Goal: Information Seeking & Learning: Learn about a topic

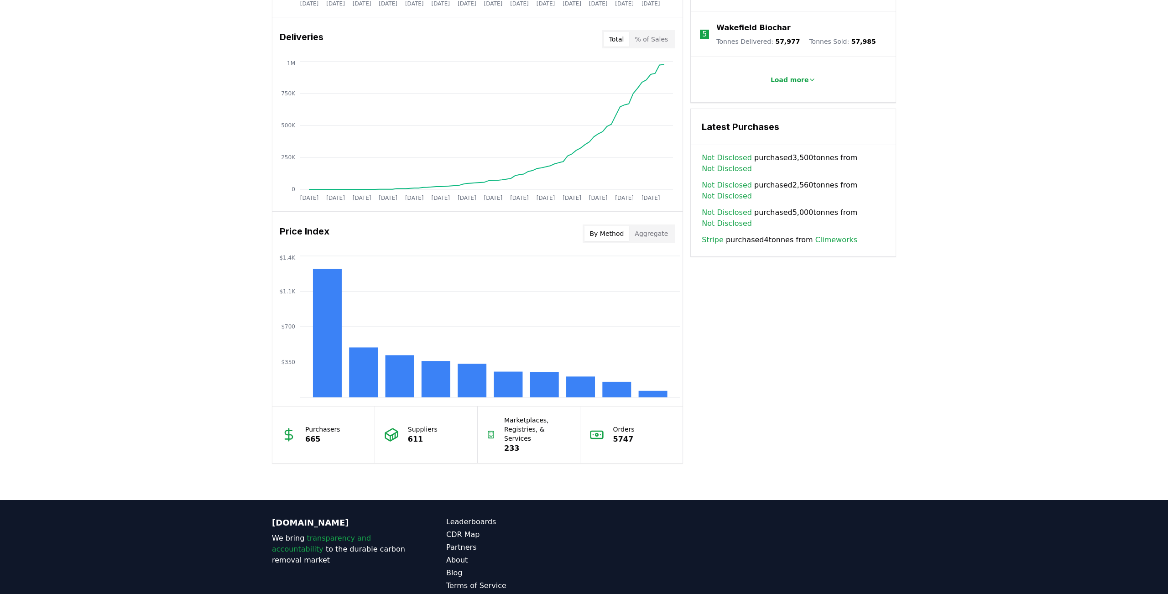
scroll to position [592, 0]
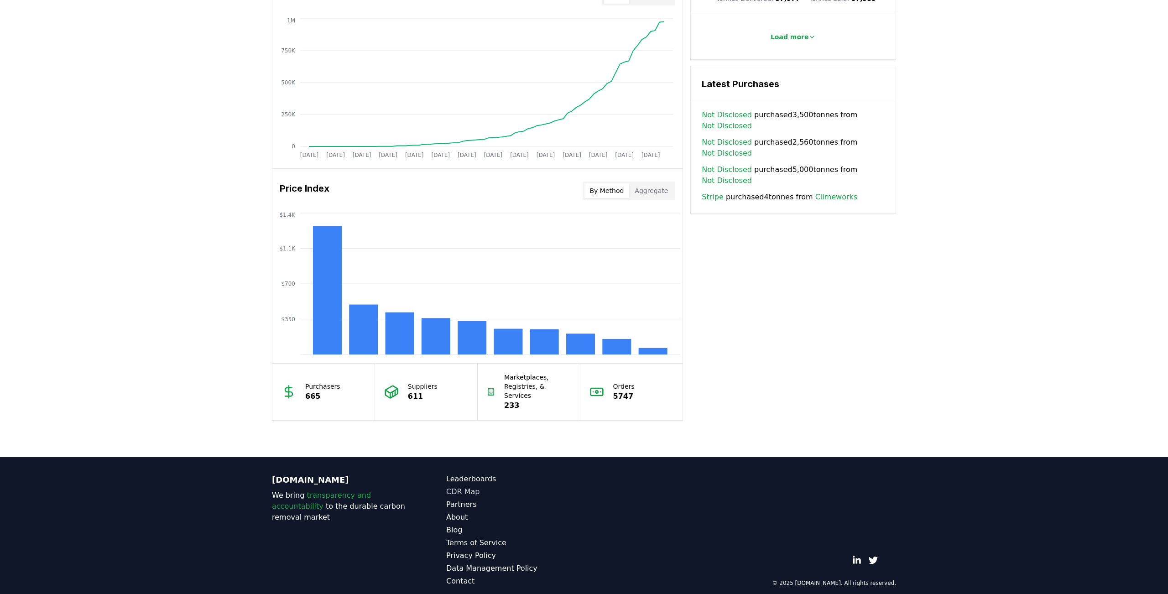
click at [464, 486] on link "CDR Map" at bounding box center [515, 491] width 138 height 11
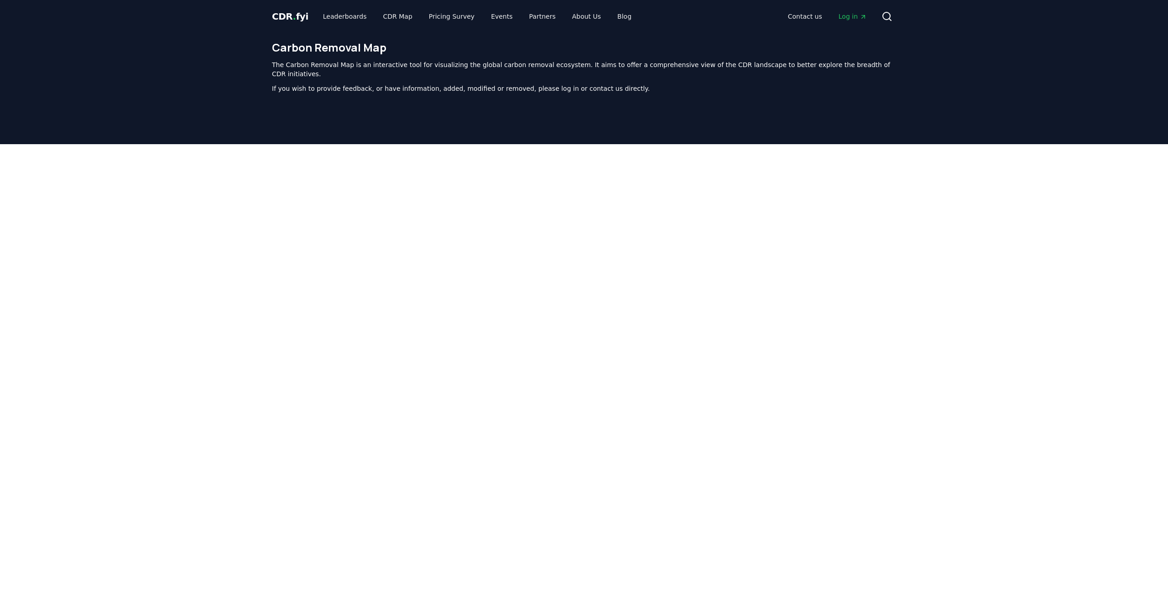
scroll to position [3, 0]
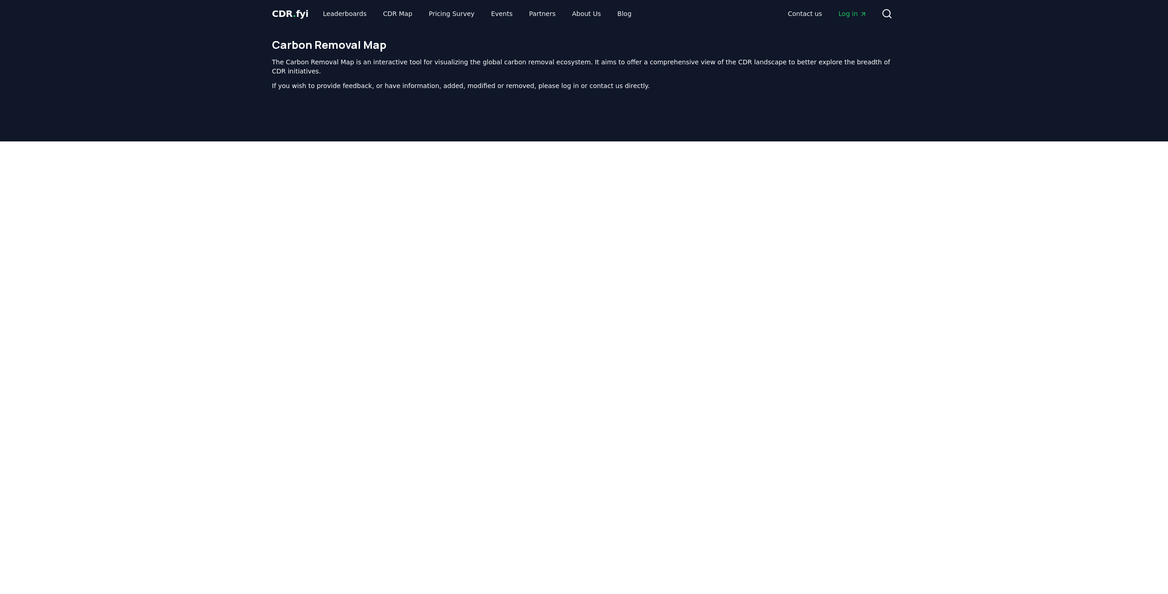
click at [286, 15] on span "CDR . fyi" at bounding box center [290, 13] width 37 height 11
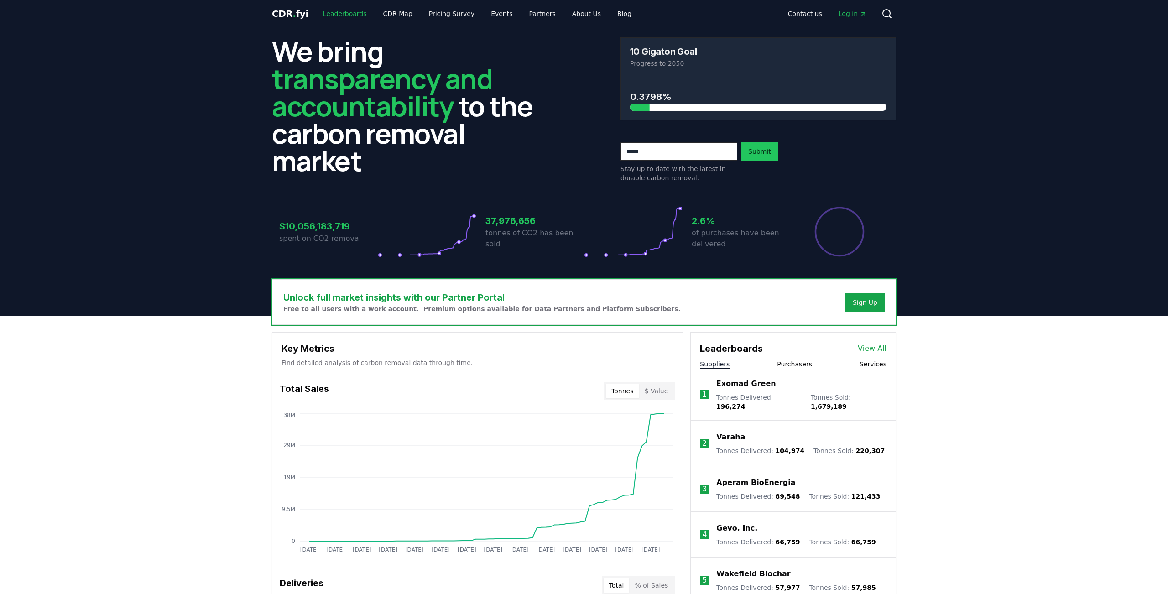
click at [344, 15] on link "Leaderboards" at bounding box center [345, 13] width 58 height 16
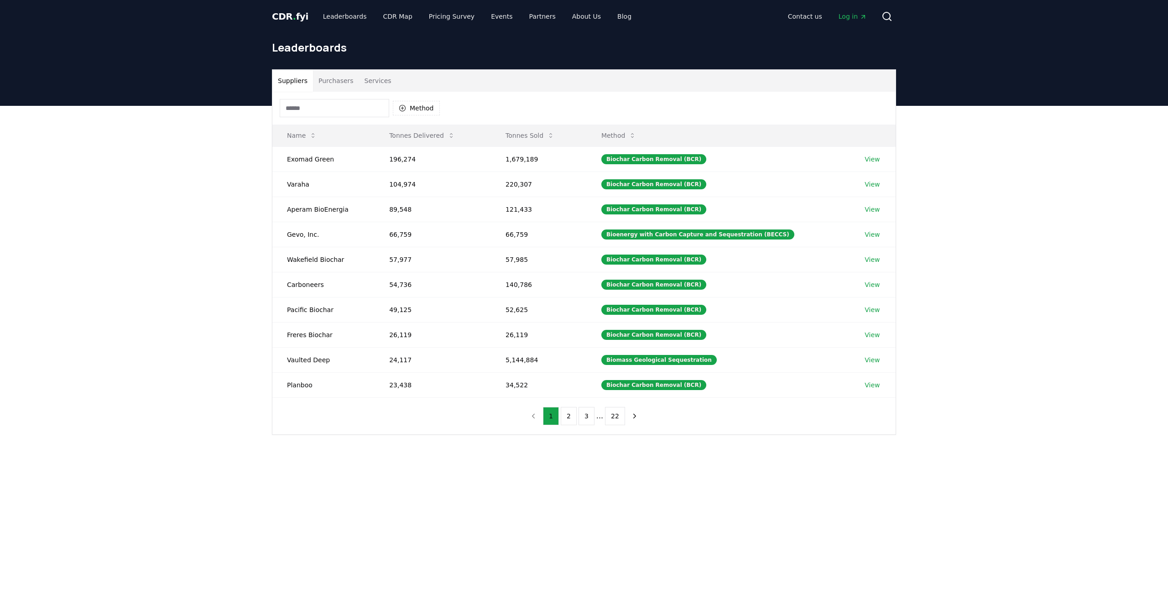
click at [332, 79] on button "Purchasers" at bounding box center [336, 81] width 46 height 22
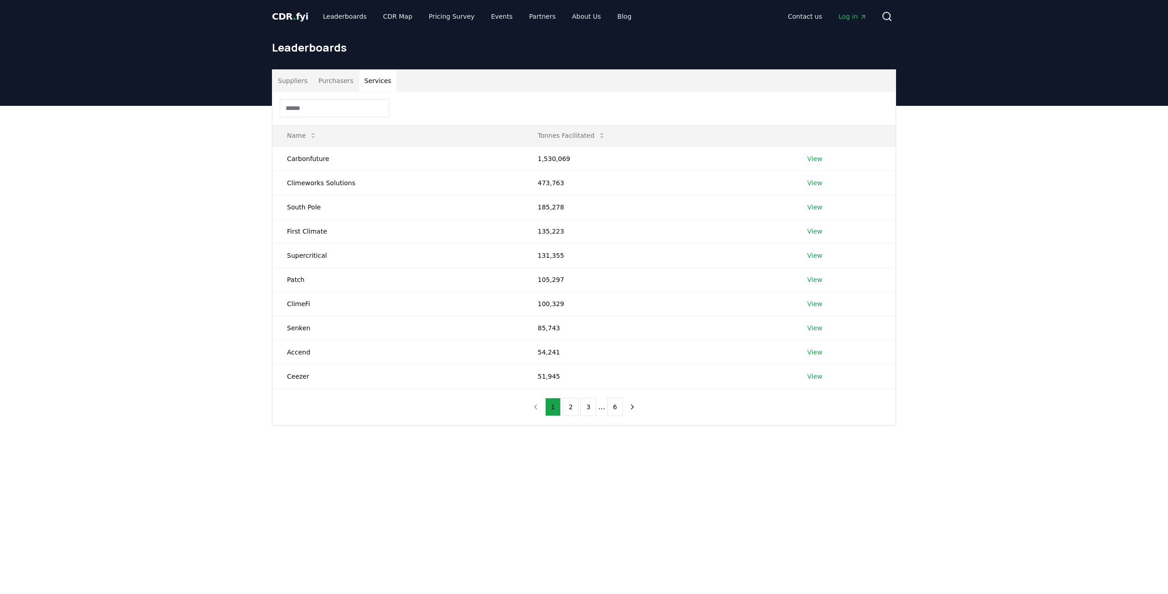
click at [375, 78] on button "Services" at bounding box center [378, 81] width 38 height 22
click at [340, 78] on button "Purchasers" at bounding box center [336, 81] width 46 height 22
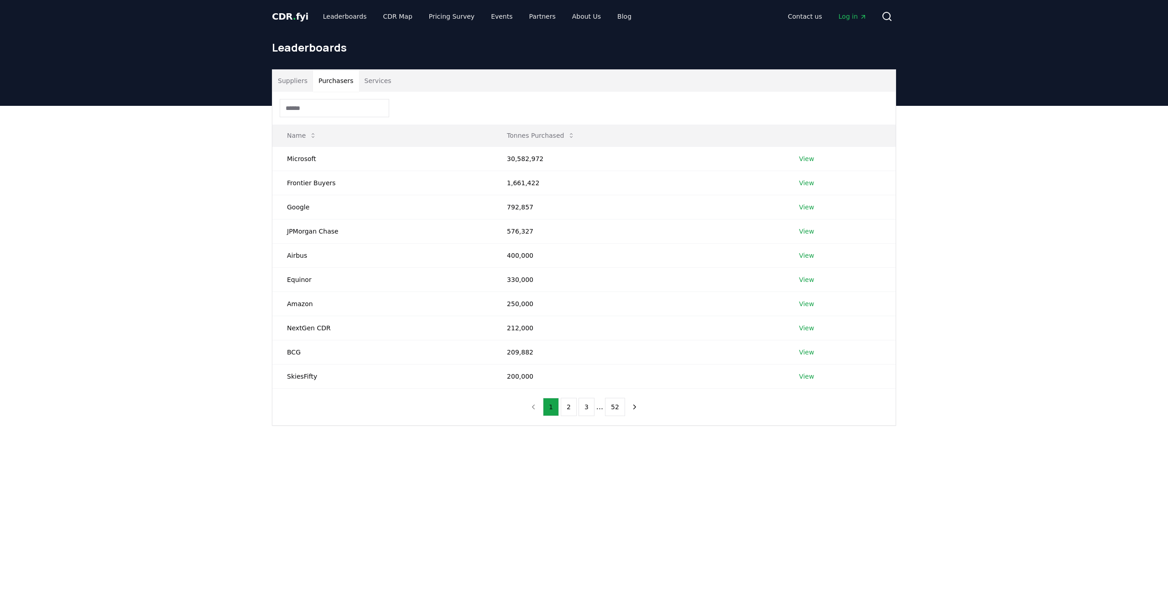
drag, startPoint x: 290, startPoint y: 81, endPoint x: 303, endPoint y: 78, distance: 13.1
click at [291, 81] on button "Suppliers" at bounding box center [292, 81] width 41 height 22
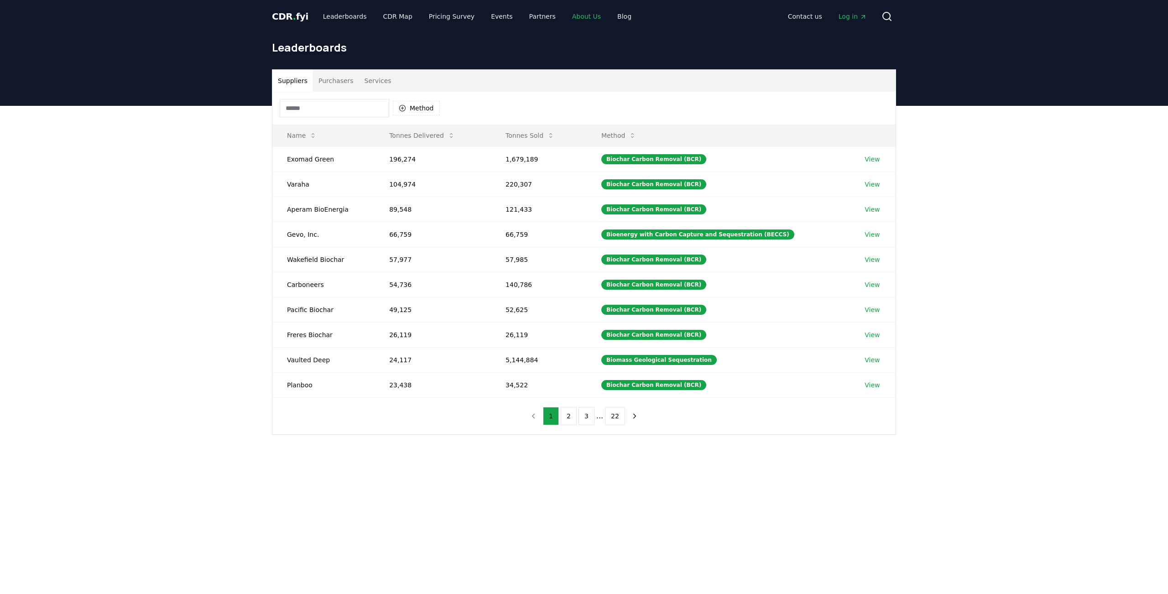
click at [578, 19] on link "About Us" at bounding box center [586, 16] width 43 height 16
